Goal: Find specific fact: Find specific fact

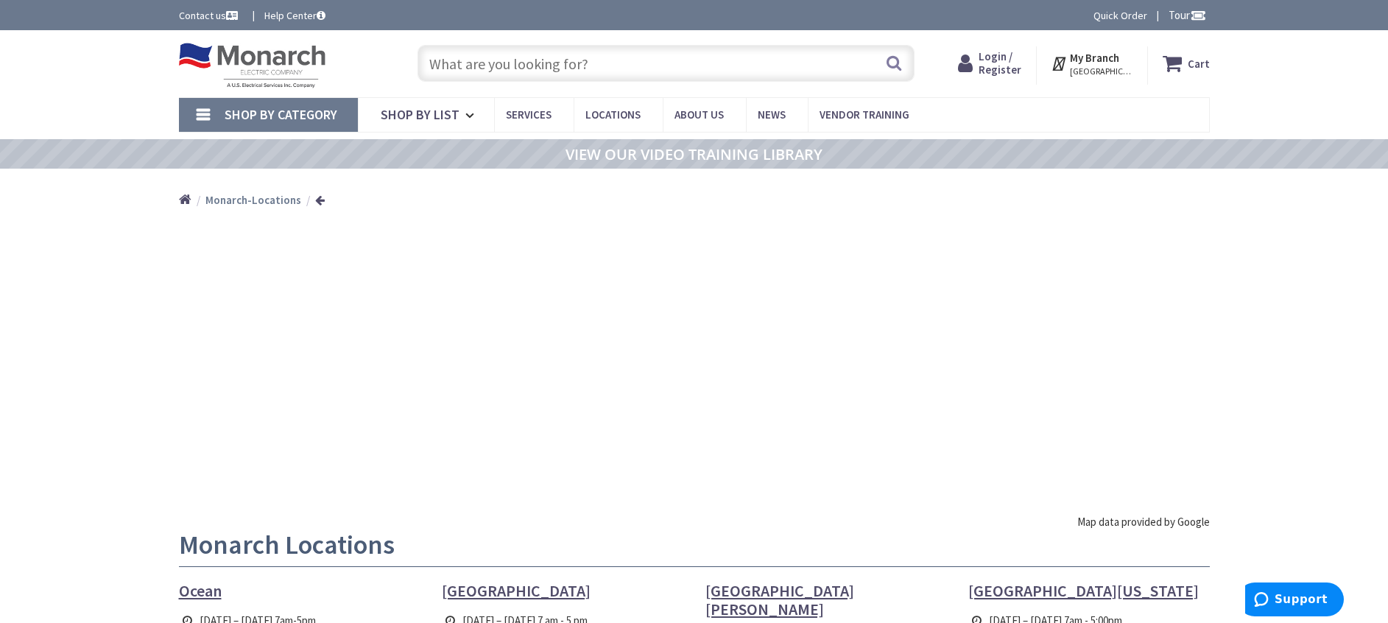
click at [491, 73] on input "text" at bounding box center [666, 63] width 497 height 37
paste input "BRPSURGE10"
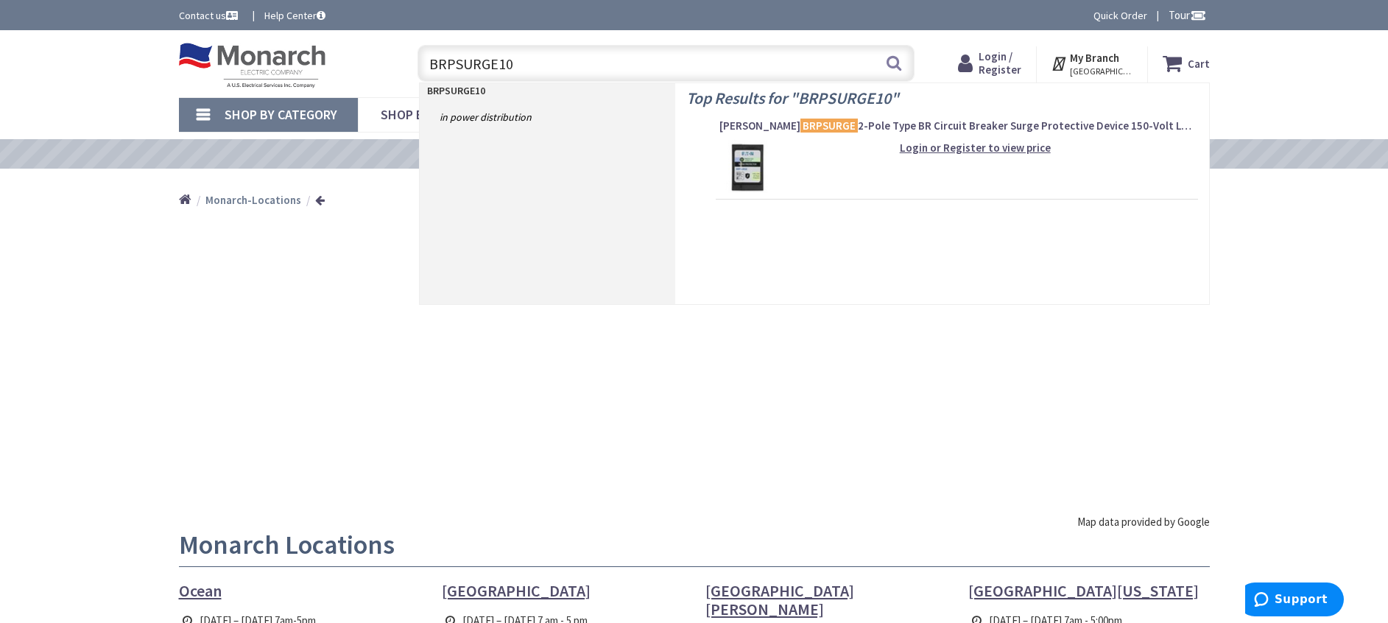
type input "BRPSURGE10"
